Goal: Task Accomplishment & Management: Complete application form

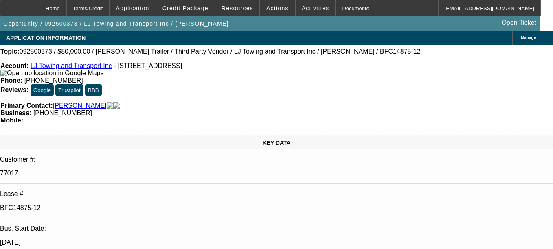
select select "0"
select select "2"
select select "0.1"
select select "4"
select select "0"
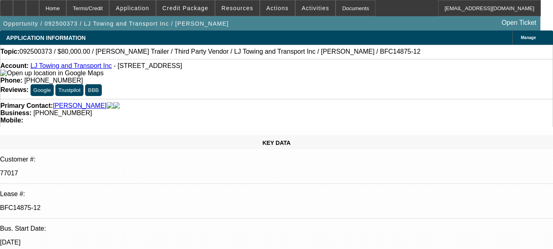
select select "2"
select select "0.1"
select select "4"
select select "0"
select select "2"
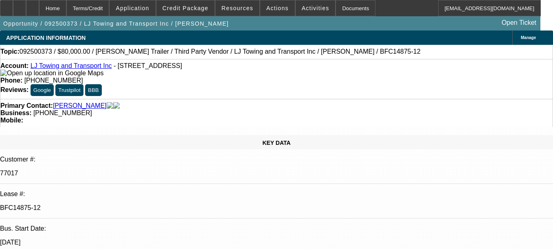
select select "0.1"
select select "4"
select select "0"
select select "3"
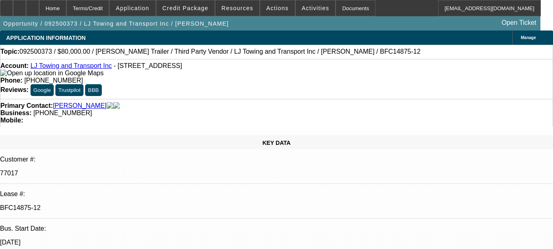
select select "0.1"
select select "4"
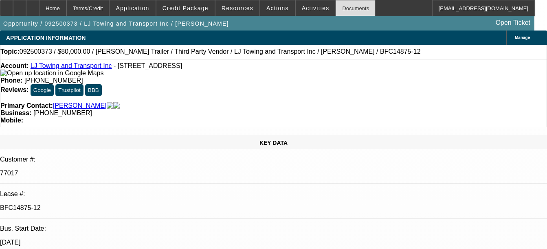
click at [347, 12] on div "Documents" at bounding box center [355, 8] width 40 height 16
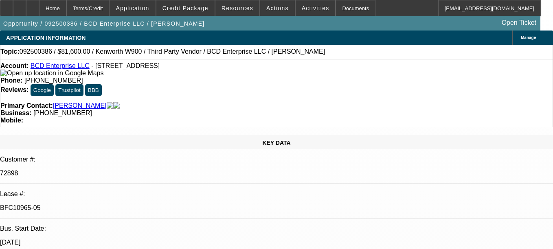
select select "0.15"
select select "2"
select select "0"
select select "6"
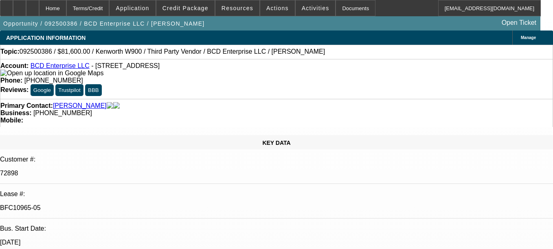
select select "0.15"
select select "2"
select select "0"
select select "6"
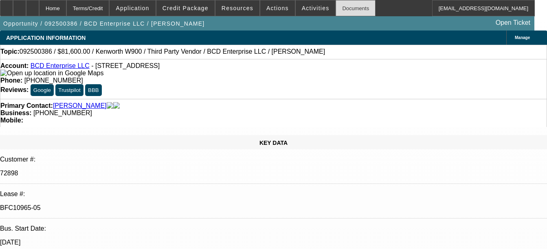
drag, startPoint x: 331, startPoint y: 9, endPoint x: 324, endPoint y: 11, distance: 7.6
click at [335, 9] on div "Documents" at bounding box center [355, 8] width 40 height 16
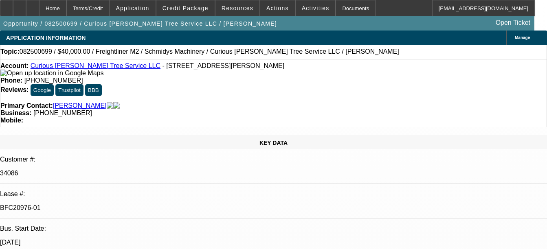
select select "0"
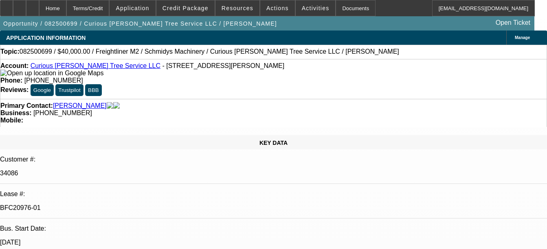
select select "0"
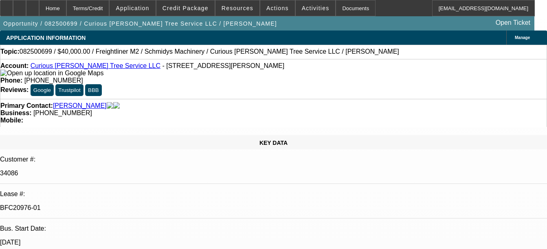
select select "0"
select select "1"
select select "3"
select select "6"
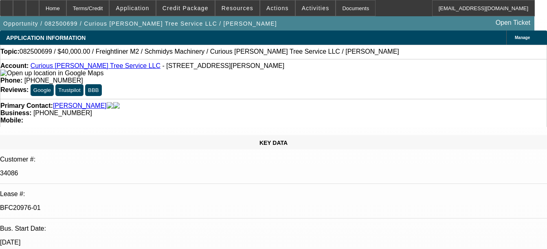
select select "1"
select select "2"
select select "6"
select select "1"
select select "2"
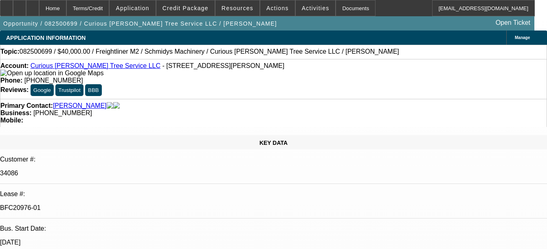
select select "6"
select select "1"
select select "6"
click at [344, 13] on div "Documents" at bounding box center [355, 8] width 40 height 16
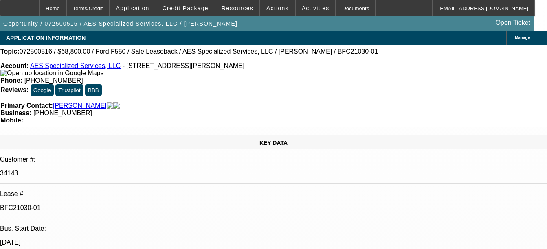
select select "0"
select select "6"
select select "0"
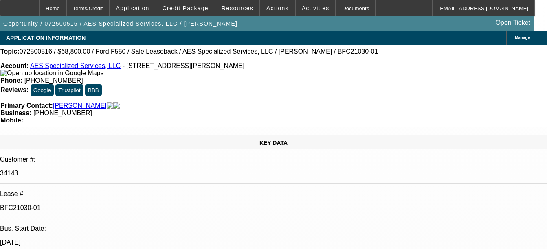
select select "0"
select select "6"
select select "0.2"
select select "0"
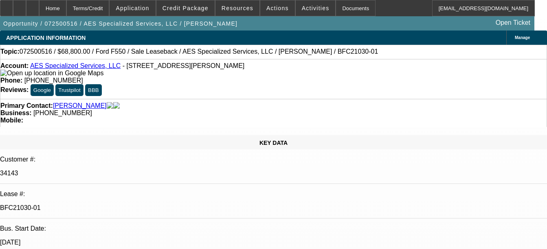
select select "0"
select select "6"
select select "0.1"
select select "0"
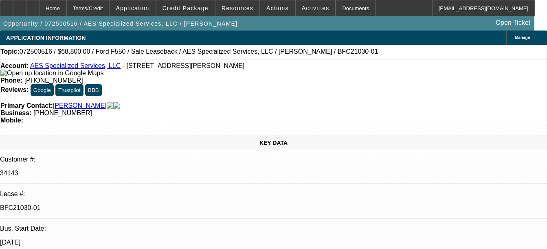
select select "6"
click at [339, 4] on div "Documents" at bounding box center [355, 8] width 40 height 16
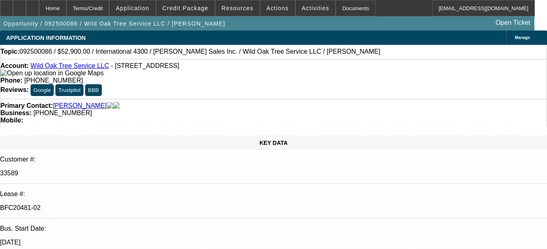
select select "0"
select select "2"
select select "0"
select select "2"
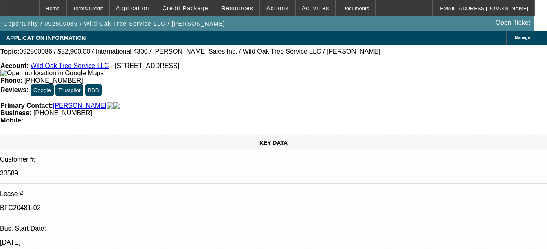
select select "0"
select select "2"
select select "0"
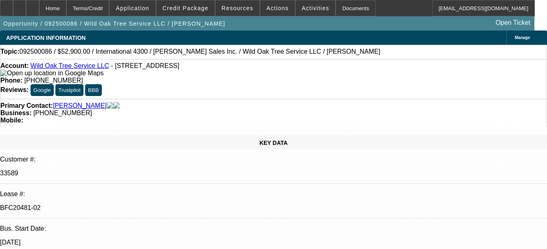
select select "2"
select select "0"
select select "1"
select select "2"
select select "6"
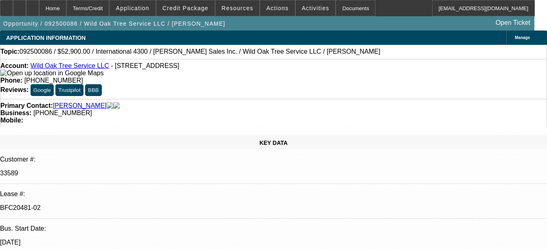
select select "1"
select select "2"
select select "6"
select select "1"
select select "2"
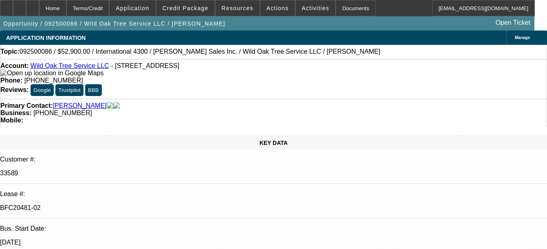
select select "6"
select select "1"
select select "2"
select select "6"
click at [344, 7] on div "Documents" at bounding box center [355, 8] width 40 height 16
